Goal: Task Accomplishment & Management: Manage account settings

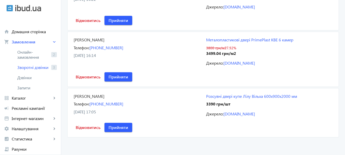
scroll to position [104, 0]
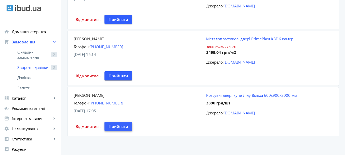
click at [109, 125] on span "Прийняти" at bounding box center [119, 126] width 20 height 6
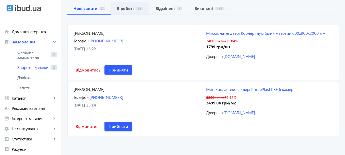
click at [136, 9] on span "12" at bounding box center [140, 9] width 8 height 4
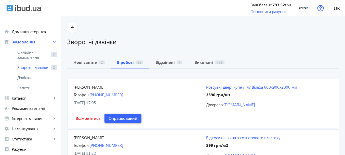
click at [129, 117] on span "Опрацьований" at bounding box center [123, 118] width 29 height 6
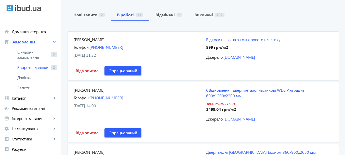
scroll to position [51, 0]
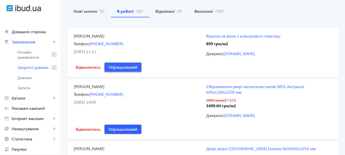
click at [135, 68] on span at bounding box center [123, 67] width 37 height 12
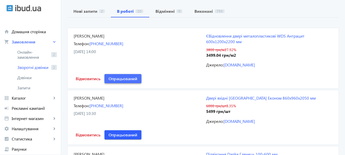
click at [127, 83] on span at bounding box center [123, 78] width 37 height 12
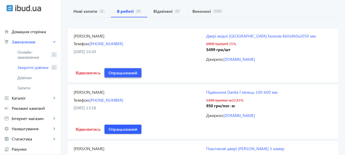
click at [130, 76] on span at bounding box center [123, 73] width 37 height 12
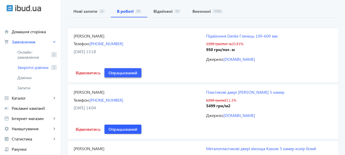
click at [130, 76] on span at bounding box center [123, 73] width 37 height 12
click at [131, 75] on span "Опрацьований" at bounding box center [123, 73] width 29 height 6
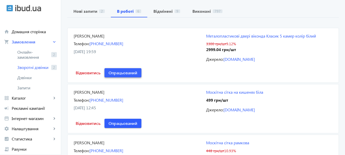
click at [129, 79] on span at bounding box center [123, 73] width 37 height 12
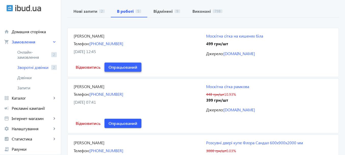
click at [131, 71] on span at bounding box center [123, 67] width 37 height 12
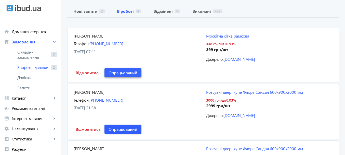
click at [131, 73] on span "Опрацьований" at bounding box center [123, 73] width 29 height 6
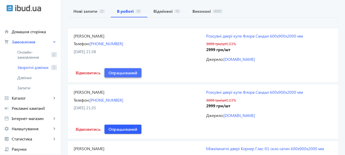
click at [132, 72] on span "Опрацьований" at bounding box center [123, 73] width 29 height 6
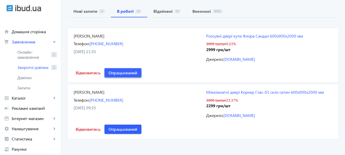
click at [133, 72] on span "Опрацьований" at bounding box center [123, 73] width 29 height 6
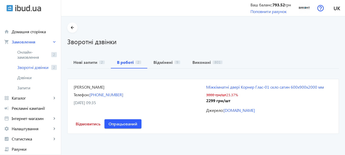
scroll to position [0, 0]
click at [131, 122] on span "Опрацьований" at bounding box center [123, 124] width 29 height 6
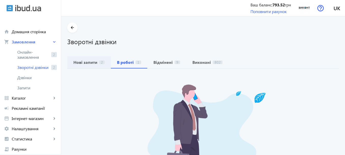
click at [99, 64] on span "2" at bounding box center [102, 62] width 6 height 4
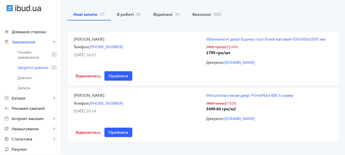
scroll to position [51, 0]
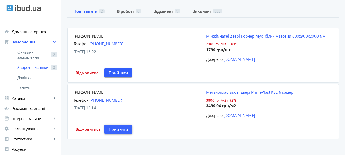
click at [113, 133] on span at bounding box center [119, 129] width 28 height 12
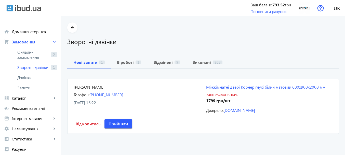
click at [265, 85] on link "Міжкімнатні двері Корнер глухі білий матовий 600х900х2000 мм" at bounding box center [269, 87] width 126 height 6
click at [119, 124] on span "Прийняти" at bounding box center [119, 124] width 20 height 6
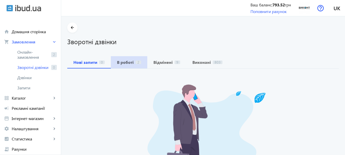
click at [126, 61] on b "В роботі" at bounding box center [125, 62] width 17 height 4
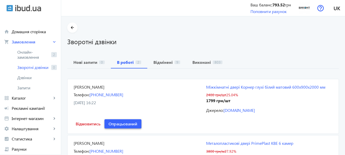
click at [132, 124] on span "Опрацьований" at bounding box center [123, 124] width 29 height 6
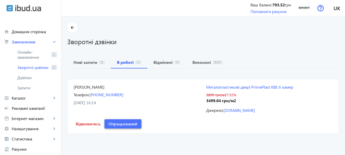
click at [132, 121] on span "Опрацьований" at bounding box center [123, 124] width 29 height 6
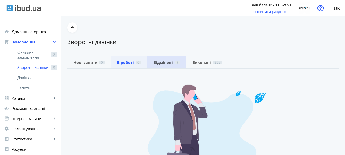
drag, startPoint x: 168, startPoint y: 62, endPoint x: 129, endPoint y: 62, distance: 39.0
click at [165, 62] on b "Відмінені" at bounding box center [162, 62] width 19 height 4
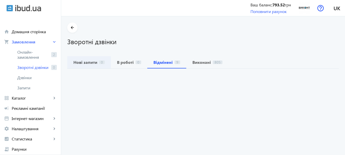
click at [97, 60] on span "Нові запити 0" at bounding box center [88, 62] width 31 height 4
